Goal: Answer question/provide support

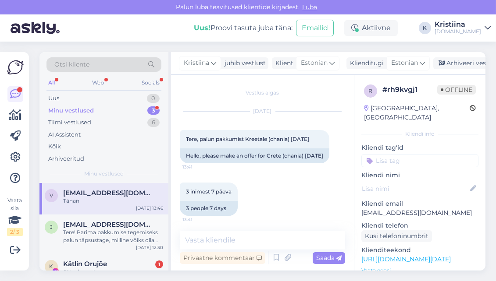
scroll to position [97, 0]
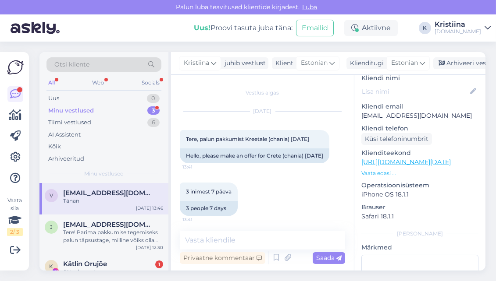
click at [123, 112] on div "Minu vestlused 3" at bounding box center [103, 111] width 115 height 12
click at [109, 222] on span "[EMAIL_ADDRESS][DOMAIN_NAME]" at bounding box center [108, 225] width 91 height 8
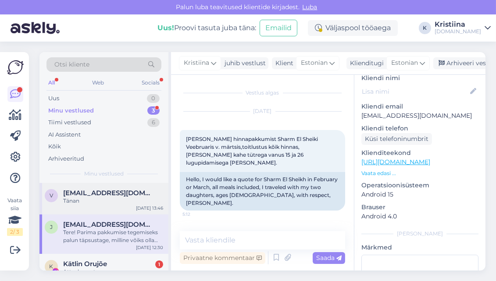
scroll to position [14, 0]
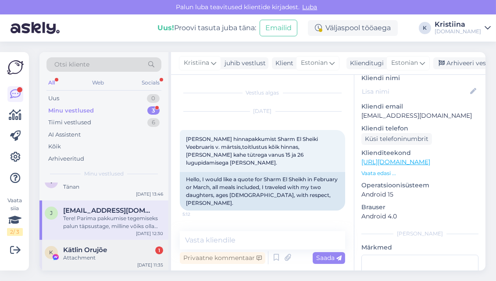
click at [102, 244] on div "K Kätlin Orujõe 1 Attachment [DATE] 11:35" at bounding box center [103, 256] width 129 height 32
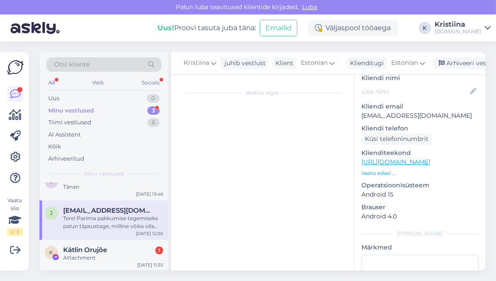
scroll to position [60, 0]
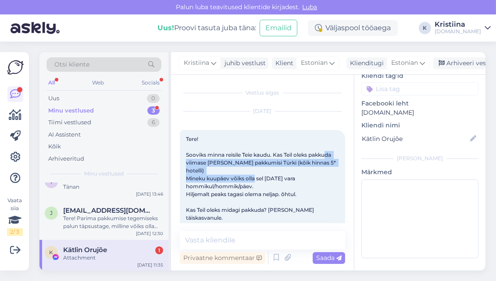
drag, startPoint x: 202, startPoint y: 163, endPoint x: 280, endPoint y: 178, distance: 79.5
click at [280, 178] on span "Tere! Sooviks minna reisile Teie kaudu. Kas Teil oleks pakkuda viimase [PERSON_…" at bounding box center [261, 190] width 151 height 109
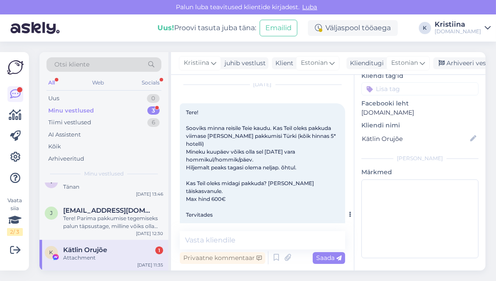
scroll to position [49, 0]
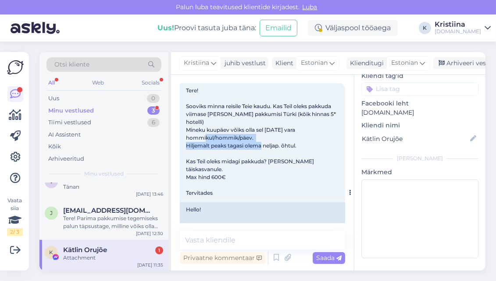
drag, startPoint x: 202, startPoint y: 139, endPoint x: 258, endPoint y: 149, distance: 57.0
click at [258, 149] on div "Tere! Sooviks minna reisile Teie kaudu. Kas Teil oleks pakkuda viimase [PERSON_…" at bounding box center [262, 141] width 165 height 121
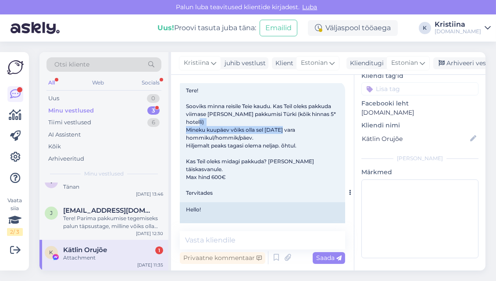
drag, startPoint x: 195, startPoint y: 131, endPoint x: 303, endPoint y: 135, distance: 107.8
click at [303, 134] on div "Tere! Sooviks minna reisile Teie kaudu. Kas Teil oleks pakkuda viimase [PERSON_…" at bounding box center [262, 141] width 165 height 121
click at [304, 136] on div "Tere! Sooviks minna reisile Teie kaudu. Kas Teil oleks pakkuda viimase [PERSON_…" at bounding box center [262, 141] width 165 height 121
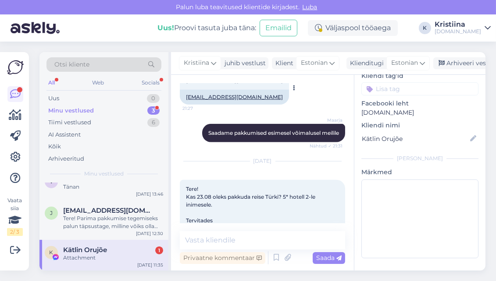
scroll to position [827, 0]
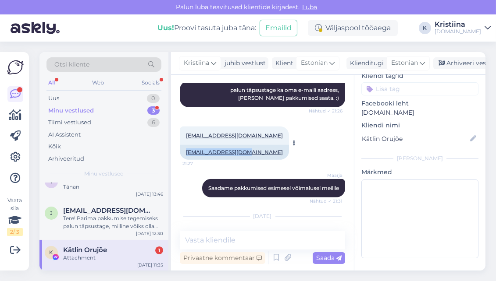
drag, startPoint x: 247, startPoint y: 161, endPoint x: 185, endPoint y: 161, distance: 62.2
click at [185, 160] on div "[EMAIL_ADDRESS][DOMAIN_NAME]" at bounding box center [234, 152] width 109 height 15
copy link "[EMAIL_ADDRESS][DOMAIN_NAME]"
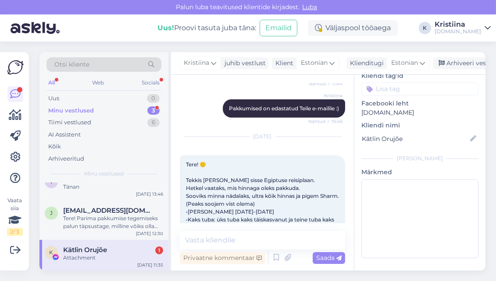
scroll to position [5101, 0]
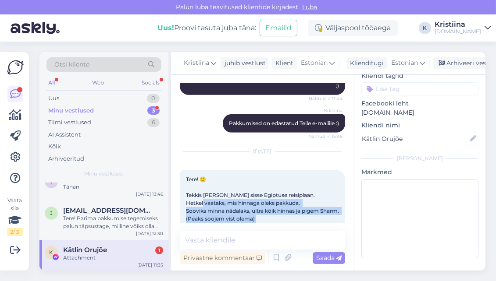
drag, startPoint x: 209, startPoint y: 122, endPoint x: 277, endPoint y: 147, distance: 73.0
click at [277, 170] on div "Tere! 🙂 Tekkis [PERSON_NAME] sisse Egiptuse reisiplaan. Hetkel vaataks, mis hin…" at bounding box center [262, 274] width 165 height 208
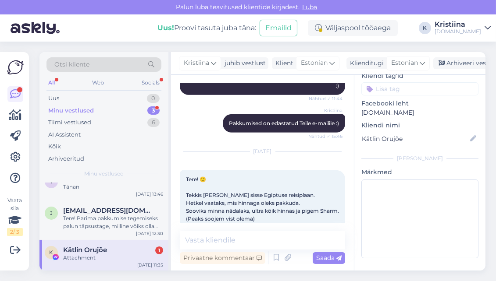
drag, startPoint x: 219, startPoint y: 170, endPoint x: 262, endPoint y: 174, distance: 42.8
click at [262, 174] on div "Tere! 🙂 Tekkis [PERSON_NAME] sisse Egiptuse reisiplaan. Hetkel vaataks, mis hin…" at bounding box center [262, 274] width 165 height 208
click at [264, 174] on div "Tere! 🙂 Tekkis [PERSON_NAME] sisse Egiptuse reisiplaan. Hetkel vaataks, mis hin…" at bounding box center [262, 274] width 165 height 208
click at [236, 242] on textarea at bounding box center [262, 240] width 165 height 18
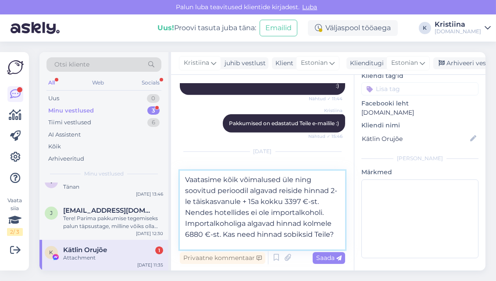
type textarea "Vaatasime kõik võimalused üle ning soovitud perioodil algavad reiside hinnad 2-…"
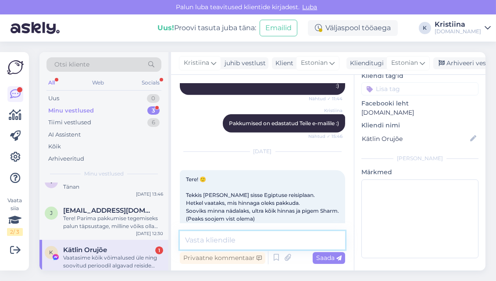
scroll to position [5608, 0]
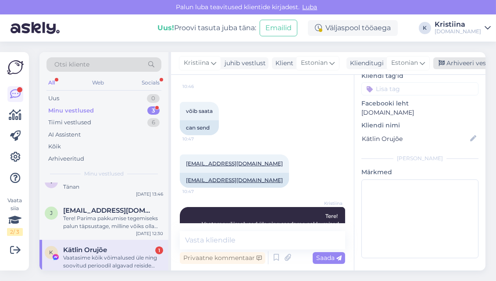
click at [458, 62] on div "Arhiveeri vestlus" at bounding box center [466, 63] width 67 height 12
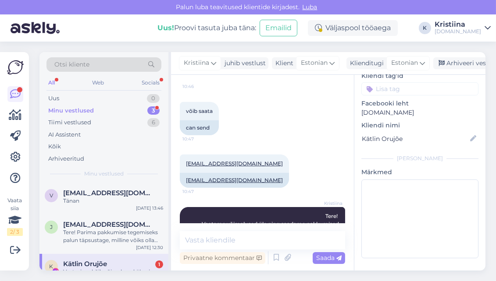
scroll to position [5611, 0]
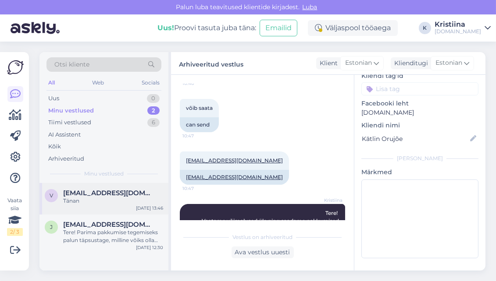
click at [109, 202] on div "Tänan" at bounding box center [113, 201] width 100 height 8
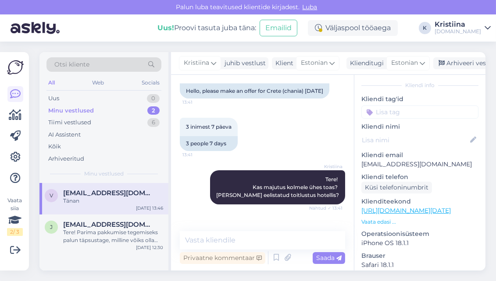
scroll to position [16, 0]
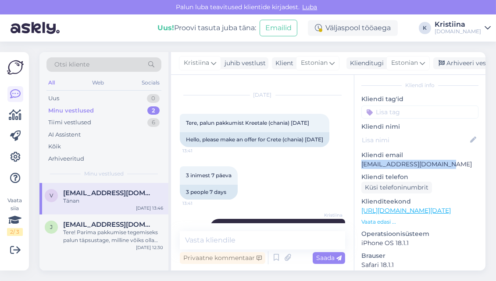
drag, startPoint x: 451, startPoint y: 155, endPoint x: 362, endPoint y: 155, distance: 88.9
click at [362, 160] on p "[EMAIL_ADDRESS][DOMAIN_NAME]" at bounding box center [419, 164] width 117 height 9
copy p "[EMAIL_ADDRESS][DOMAIN_NAME]"
drag, startPoint x: 323, startPoint y: 124, endPoint x: 187, endPoint y: 124, distance: 136.3
click at [187, 124] on div "Tere, palun pakkumist Kreetale (chania) [DATE] 13:41" at bounding box center [254, 123] width 149 height 18
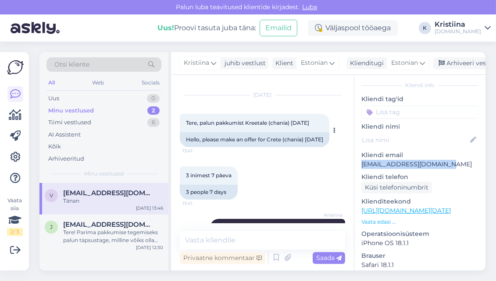
copy span "ere, palun pakkumist Kreetale (chania) [DATE]"
click at [273, 129] on div "Tere, palun pakkumist Kreetale (chania) [DATE] 13:41" at bounding box center [254, 123] width 149 height 18
drag, startPoint x: 320, startPoint y: 124, endPoint x: 180, endPoint y: 123, distance: 140.2
click at [180, 123] on div "Tere, palun pakkumist Kreetale (chania) [DATE] 13:41" at bounding box center [254, 123] width 149 height 18
copy span "Tere, palun pakkumist Kreetale (chania) [DATE]"
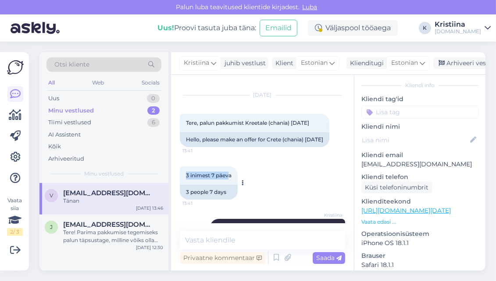
click at [189, 179] on span "3 inimest 7 päeva" at bounding box center [209, 175] width 46 height 7
drag, startPoint x: 232, startPoint y: 184, endPoint x: 179, endPoint y: 184, distance: 53.0
click at [180, 184] on div "3 inimest 7 päeva 13:41" at bounding box center [209, 175] width 58 height 18
copy span "3 inimest 7 päeva"
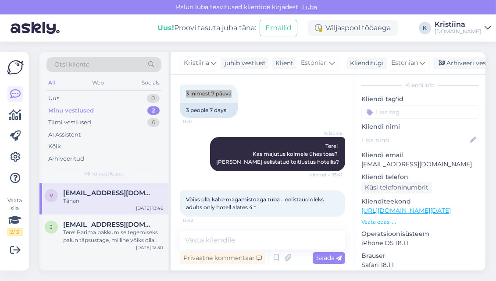
scroll to position [113, 0]
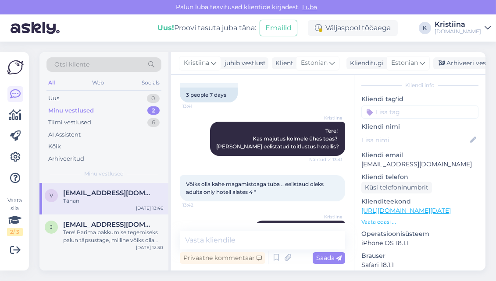
click at [239, 192] on span "Võiks olla kahe magamistoaga tuba .. eelistaud oleks adults only hotell alates …" at bounding box center [255, 188] width 139 height 14
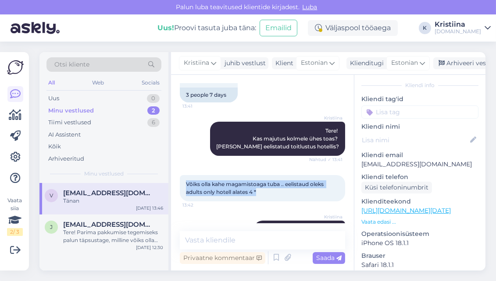
copy span "Võiks olla kahe magamistoaga tuba .. eelistaud oleks adults only hotell alates …"
drag, startPoint x: 264, startPoint y: 202, endPoint x: 184, endPoint y: 193, distance: 80.7
click at [184, 193] on div "Võiks olla kahe magamistoaga tuba .. eelistaud oleks adults only hotell alates …" at bounding box center [262, 188] width 165 height 26
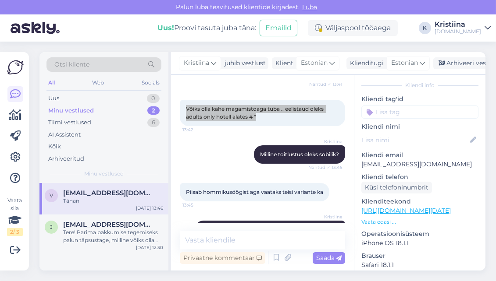
scroll to position [211, 0]
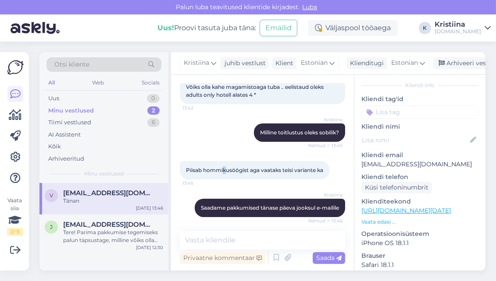
click at [224, 180] on div "Piisab hommikusöögist aga vaataks teisi variante ka 13:45" at bounding box center [254, 170] width 149 height 18
copy span "Piisab hommikusöögist aga vaataks teisi variante ka"
drag, startPoint x: 325, startPoint y: 178, endPoint x: 185, endPoint y: 181, distance: 139.8
click at [186, 174] on span "Piisab hommikusöögist aga vaataks teisi variante ka" at bounding box center [254, 170] width 137 height 7
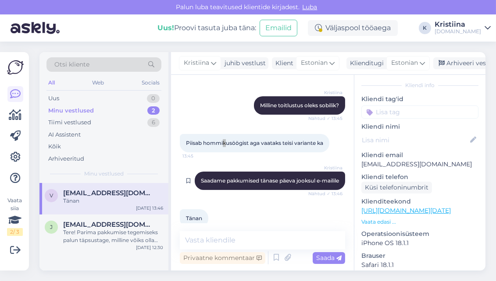
scroll to position [259, 0]
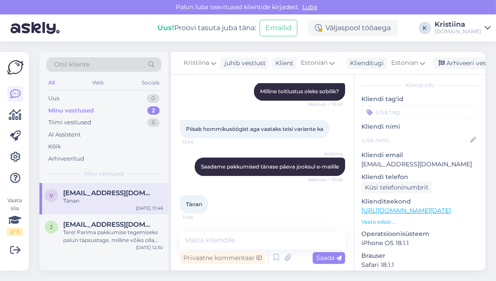
click at [103, 197] on div "Tänan" at bounding box center [113, 201] width 100 height 8
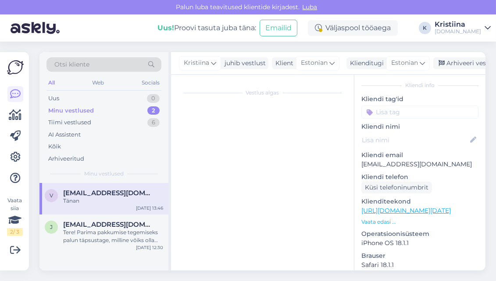
scroll to position [0, 0]
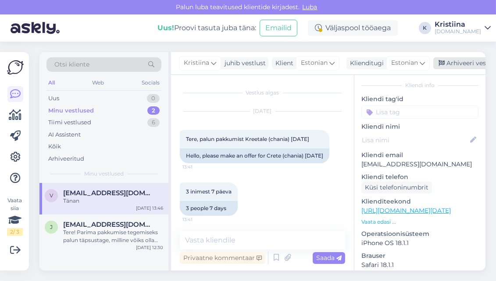
click at [455, 60] on div "Arhiveeri vestlus" at bounding box center [466, 63] width 67 height 12
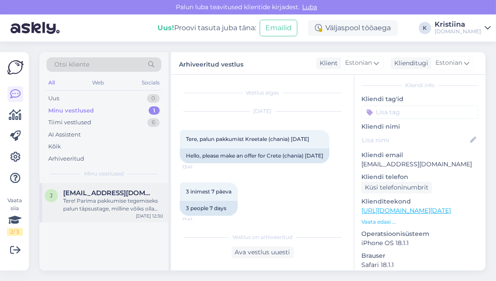
click at [81, 203] on div "Tere! Parima pakkumise tegemiseks palun täpsustage, milline võiks olla planeeri…" at bounding box center [113, 205] width 100 height 16
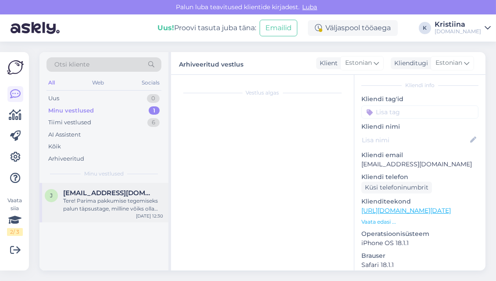
scroll to position [50, 0]
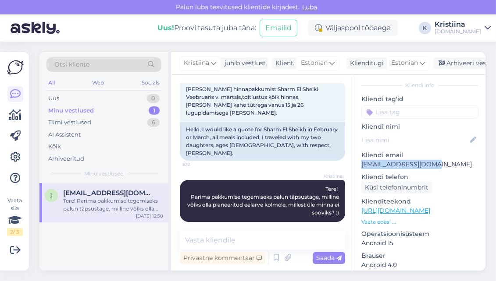
drag, startPoint x: 438, startPoint y: 156, endPoint x: 357, endPoint y: 156, distance: 80.6
click at [357, 156] on div "j # jcavejcd Offline [GEOGRAPHIC_DATA], [GEOGRAPHIC_DATA] Kliendi info Kliendi …" at bounding box center [419, 210] width 131 height 369
copy p "[EMAIL_ADDRESS][DOMAIN_NAME]"
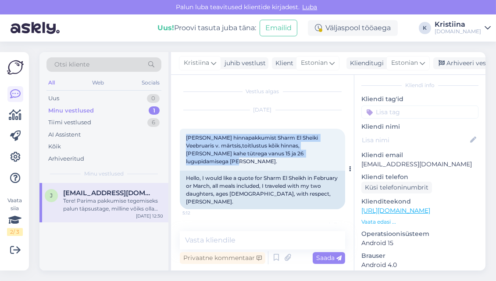
copy span "[PERSON_NAME] hinnapakkumist Sharm El Sheiki Veebruaris v. märtsis,toitlustus k…"
drag, startPoint x: 322, startPoint y: 156, endPoint x: 183, endPoint y: 140, distance: 139.8
click at [183, 140] on div "[PERSON_NAME] hinnapakkumist Sharm El Sheiki Veebruaris v. märtsis,toitlustus k…" at bounding box center [262, 150] width 165 height 42
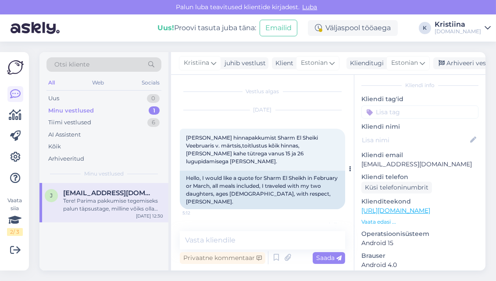
click at [231, 188] on div "Hello, I would like a quote for Sharm El Sheikh in February or March, all meals…" at bounding box center [262, 190] width 165 height 39
click at [455, 61] on div "Arhiveeri vestlus" at bounding box center [466, 63] width 67 height 12
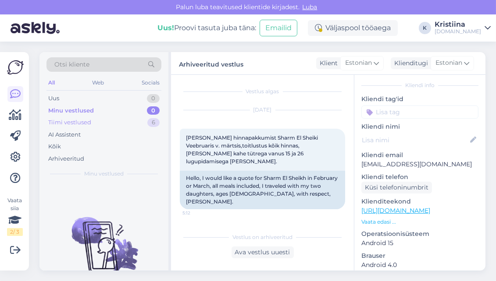
click at [127, 123] on div "Tiimi vestlused 6" at bounding box center [103, 123] width 115 height 12
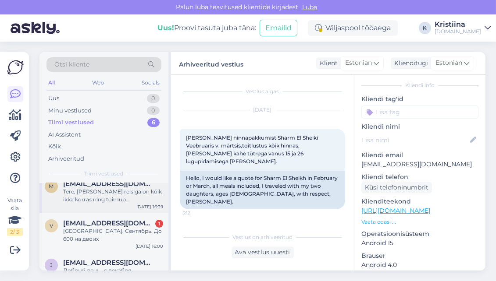
scroll to position [0, 0]
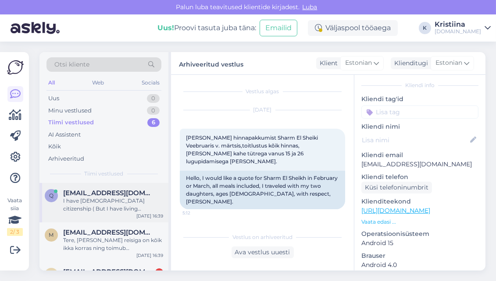
click at [113, 201] on div "I have [DEMOGRAPHIC_DATA] citizenship ( But I have living permission in [DEMOGR…" at bounding box center [113, 205] width 100 height 16
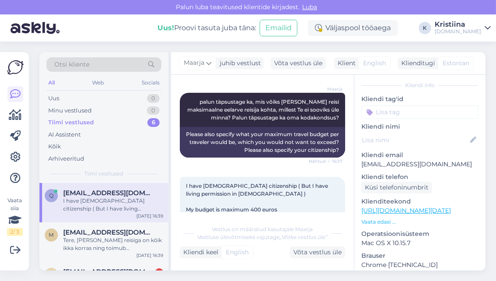
scroll to position [481, 0]
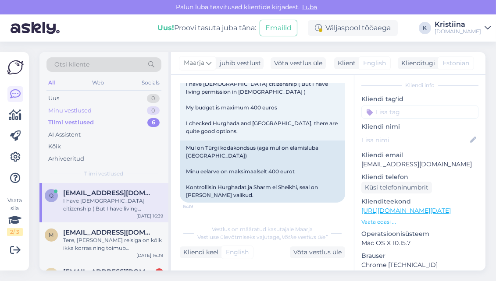
click at [136, 112] on div "Minu vestlused 0" at bounding box center [103, 111] width 115 height 12
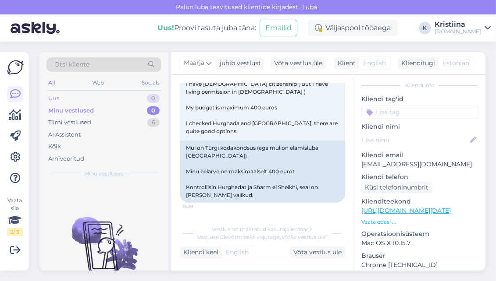
click at [124, 98] on div "Uus 0" at bounding box center [103, 98] width 115 height 12
